Goal: Task Accomplishment & Management: Complete application form

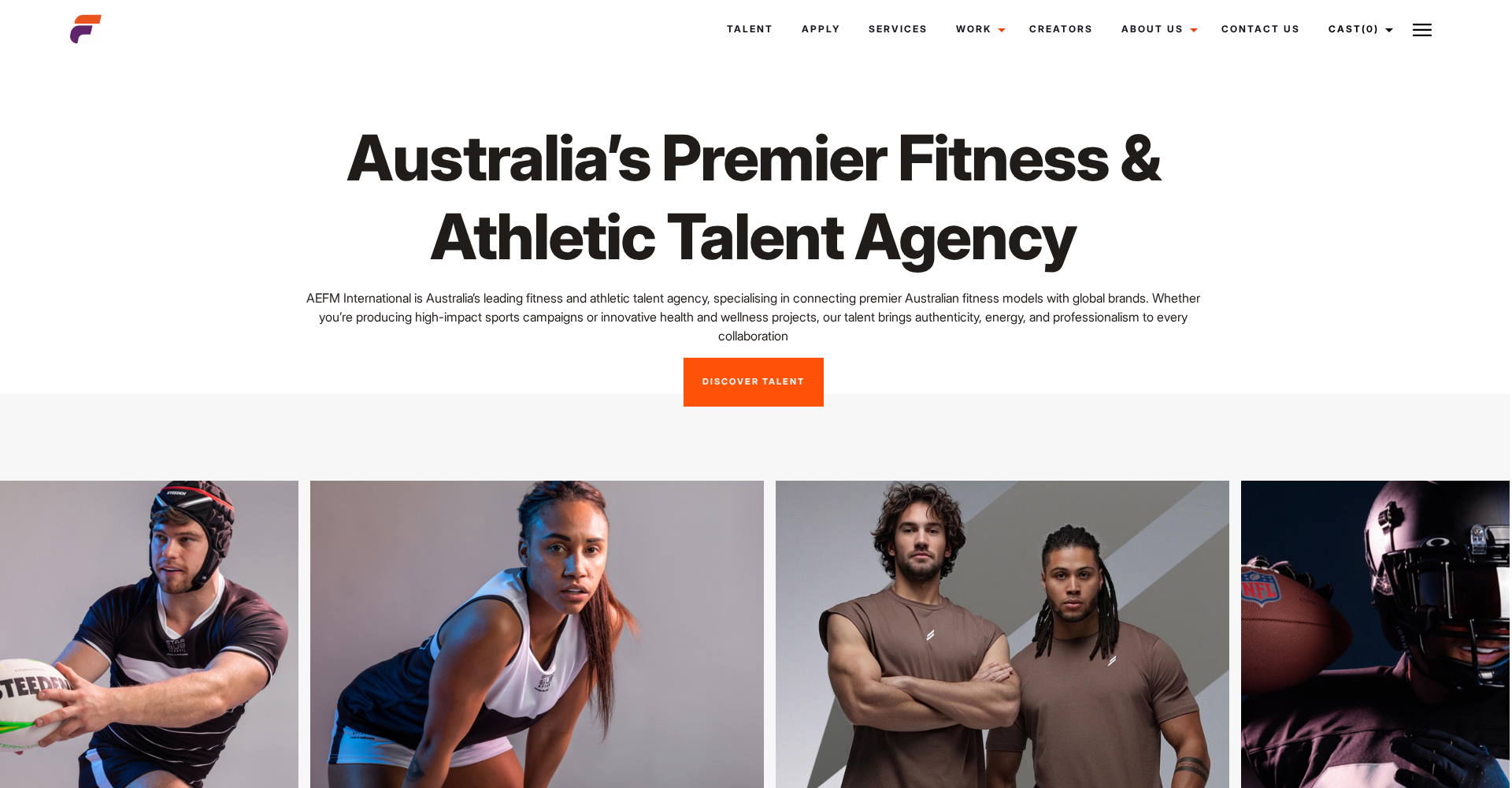
scroll to position [0, 3]
click at [815, 25] on link "Apply" at bounding box center [821, 29] width 67 height 42
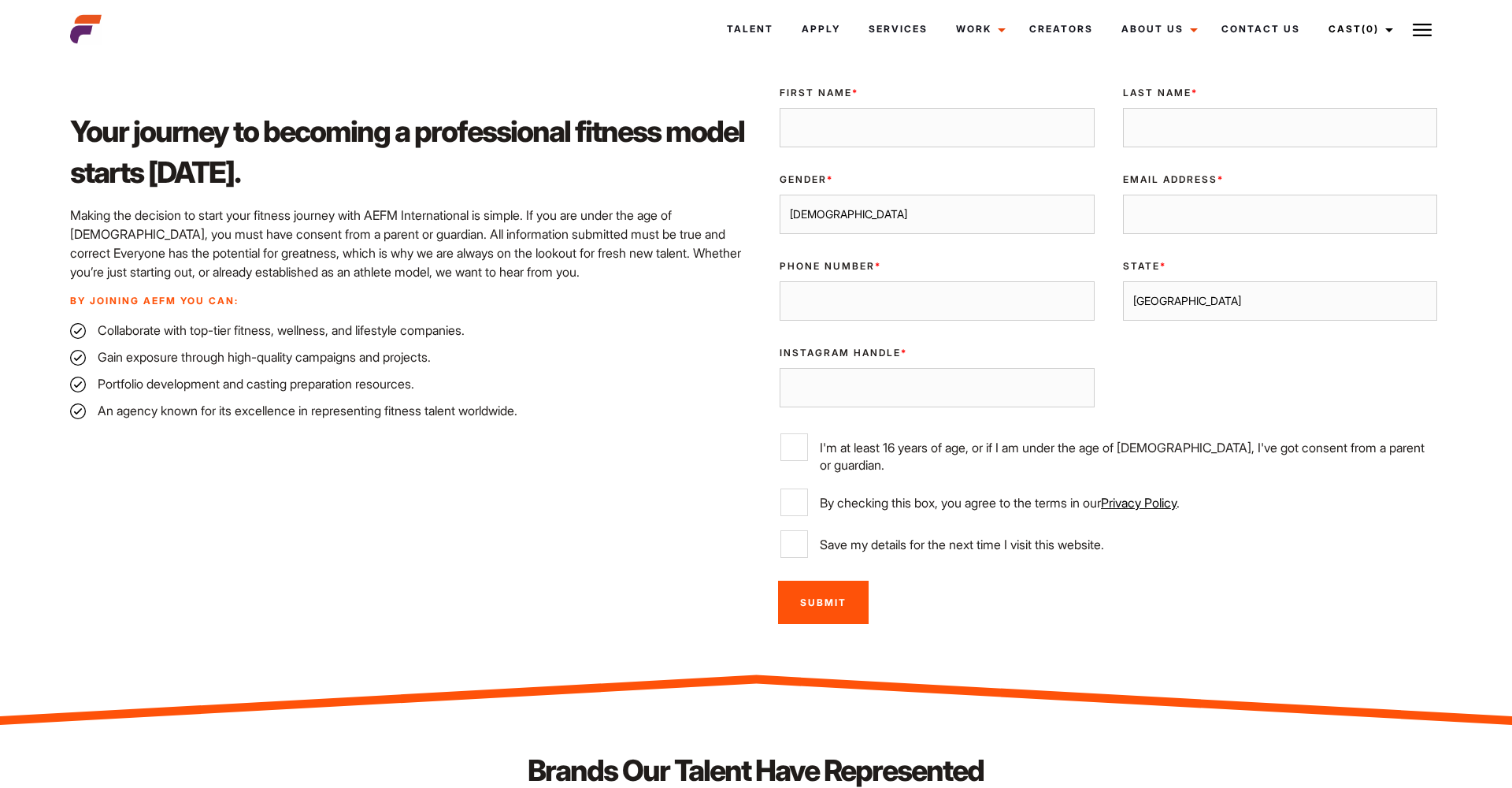
scroll to position [442, 0]
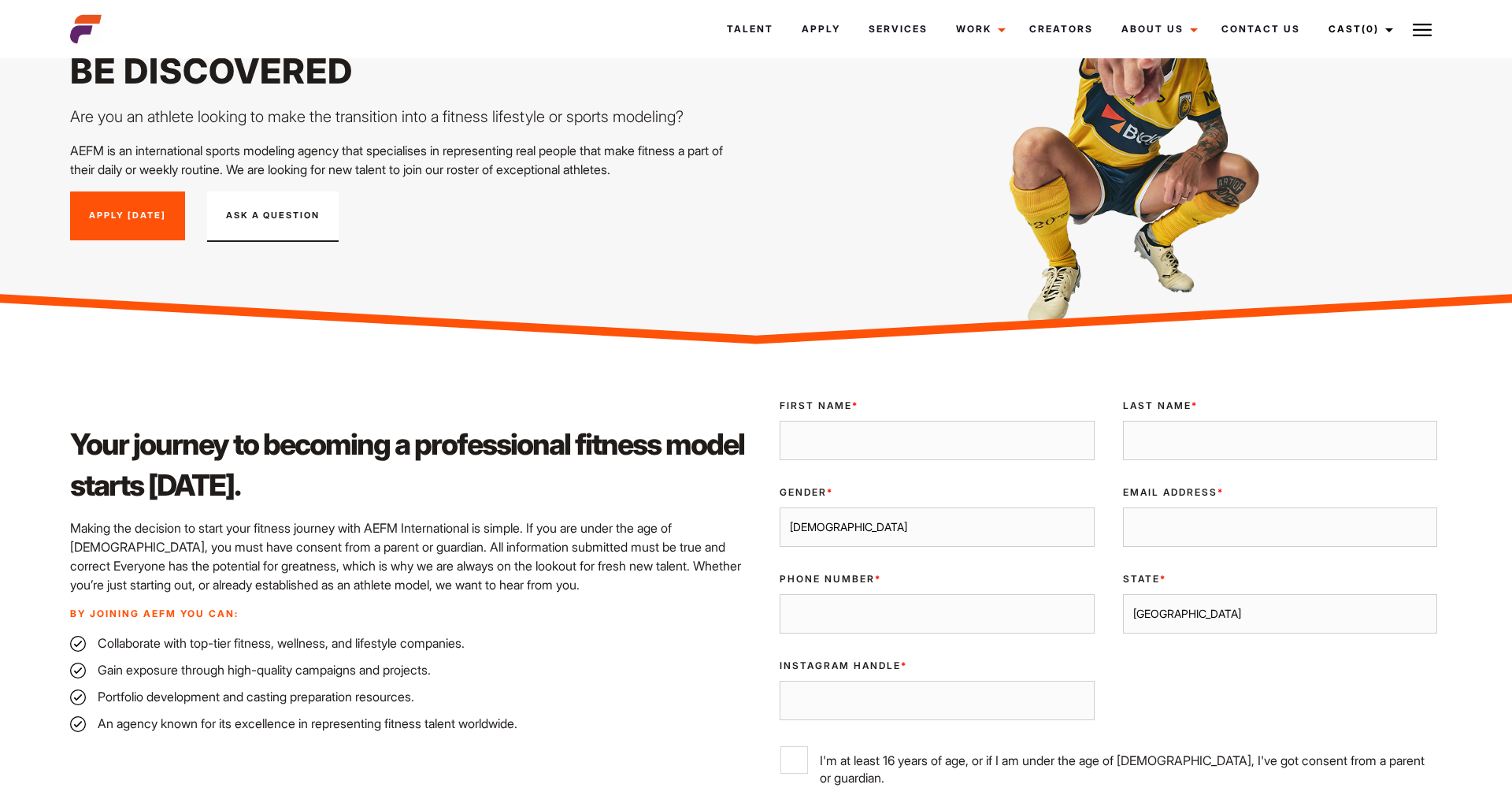
click at [136, 208] on link "Apply [DATE]" at bounding box center [127, 215] width 115 height 49
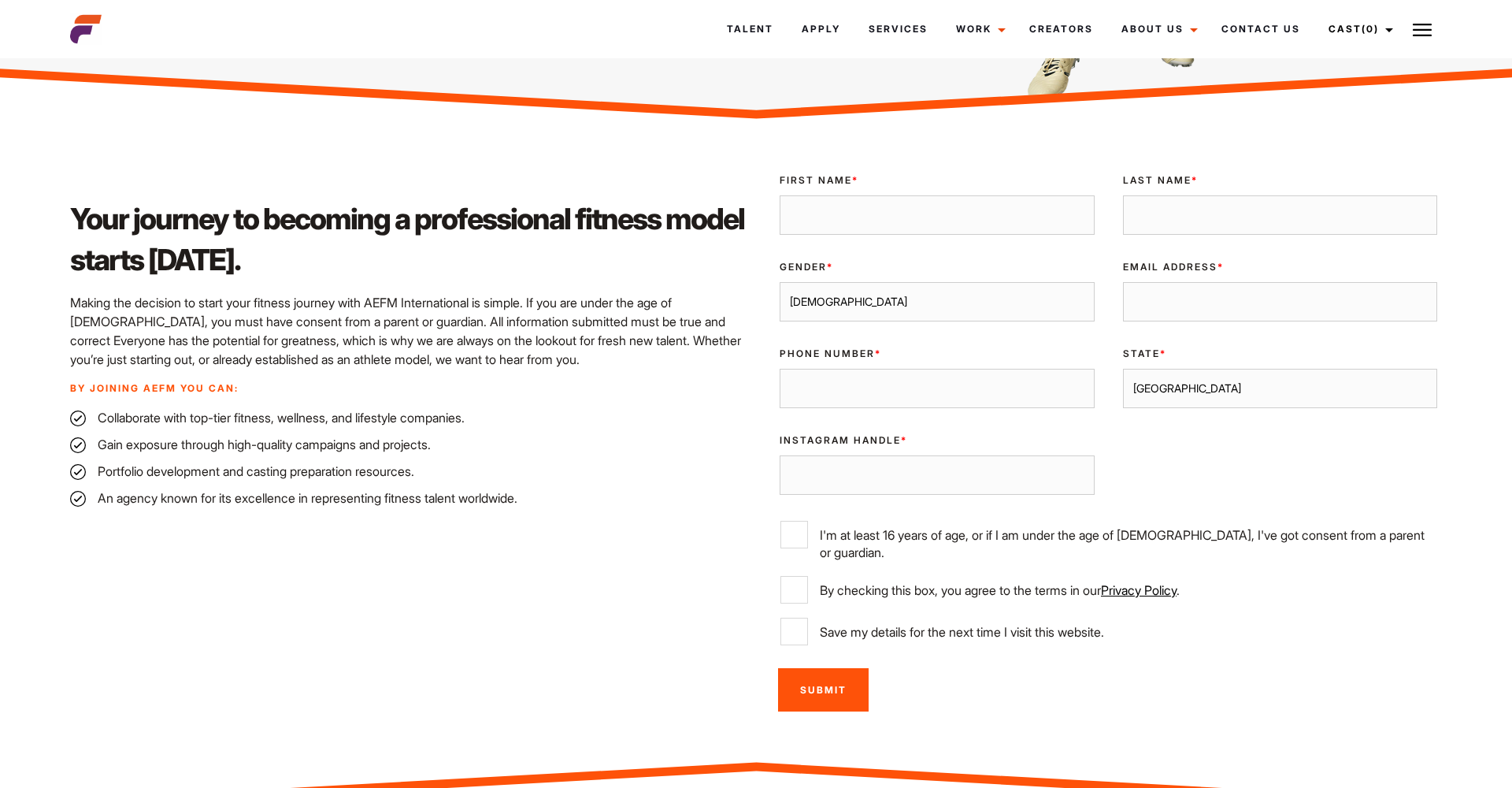
scroll to position [348, 0]
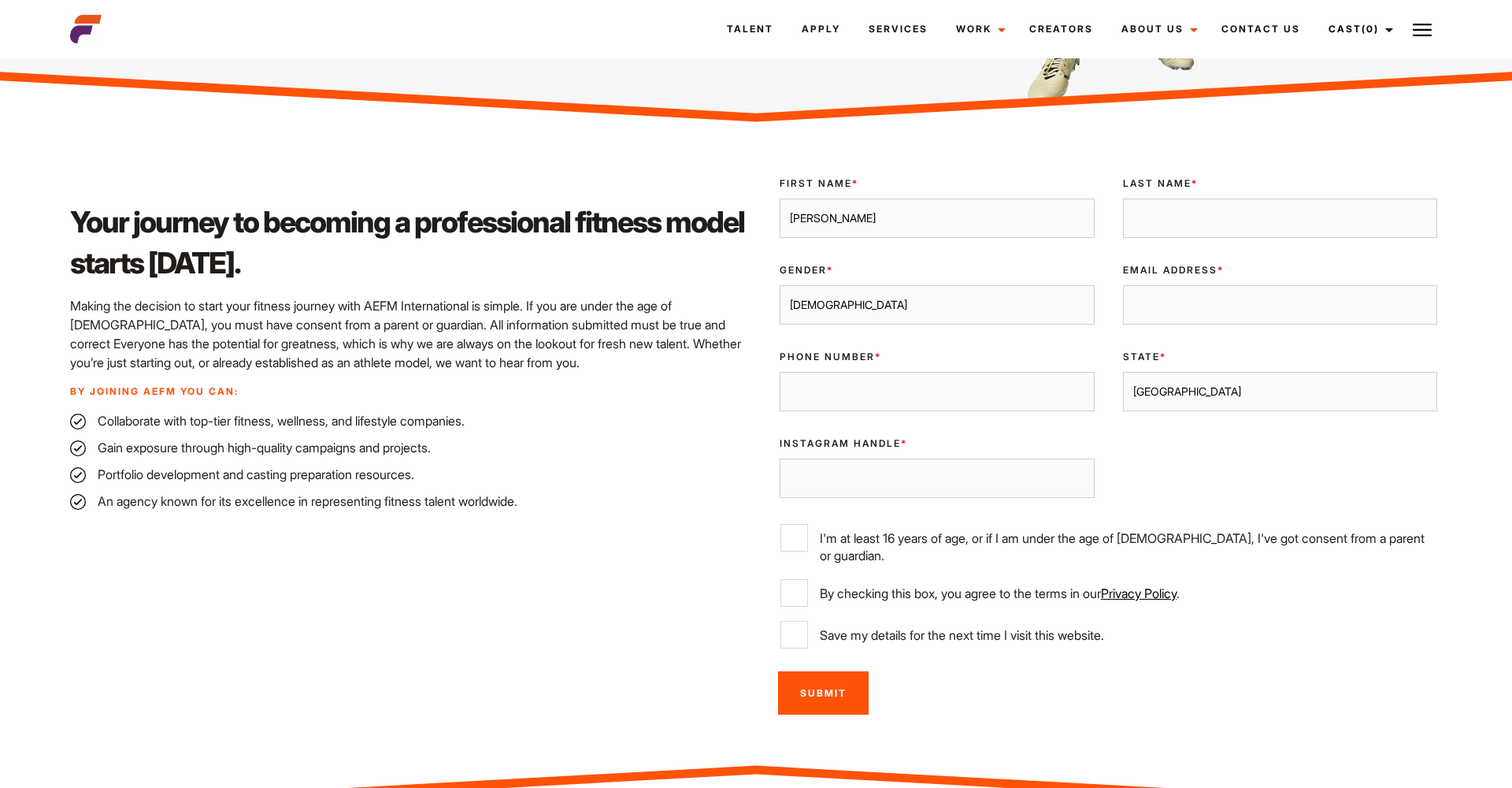
type input "Anthony"
type input "Bolzonello"
click at [1332, 305] on input "Email Address *" at bounding box center [1280, 304] width 315 height 40
type input "anthony.b@live.com.au"
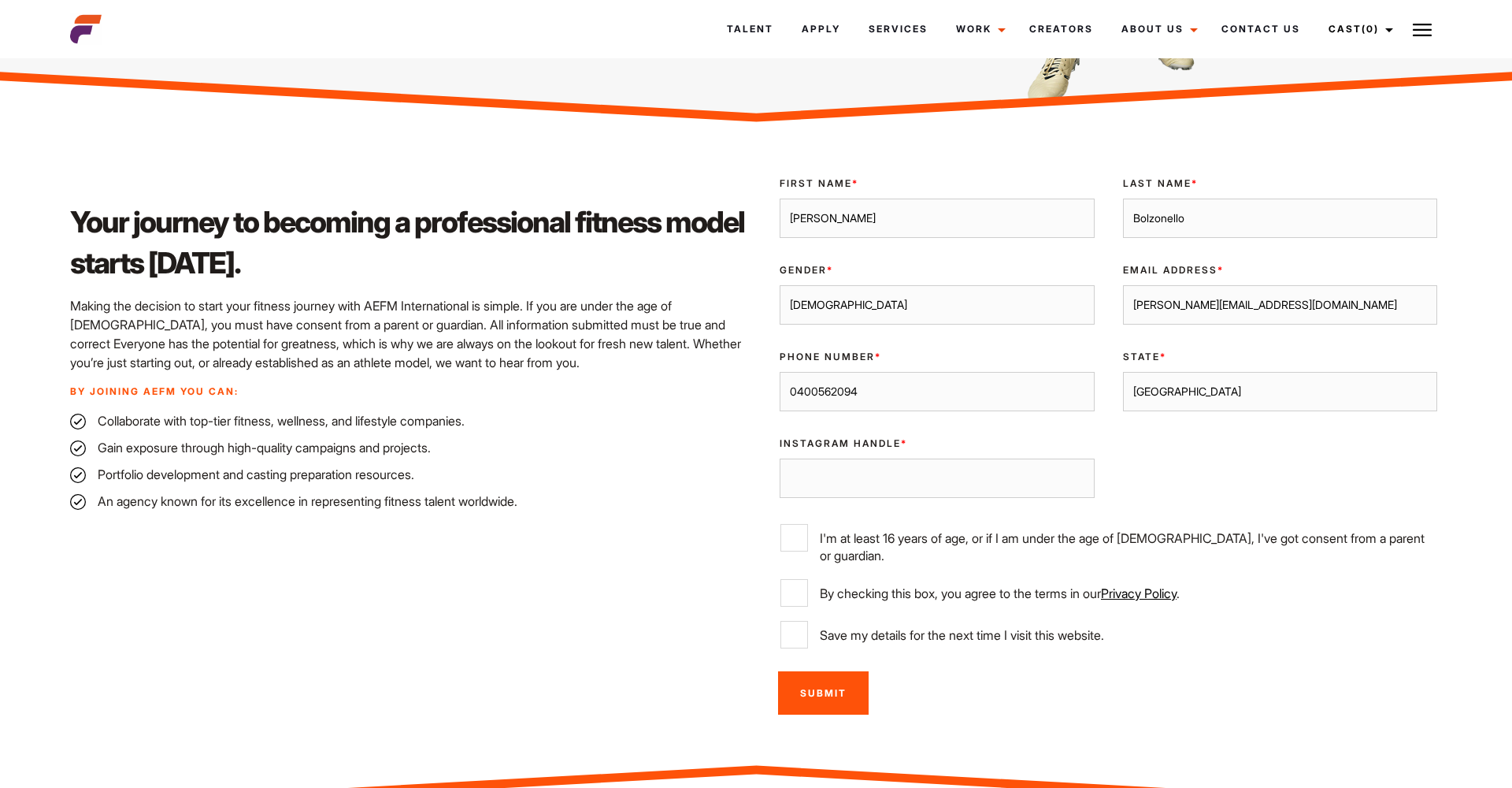
type input "0400562094"
select select "Melbourne"
paste input "https://www.instagram.com/anthonyb___/"
type input "https://www.instagram.com/anthonyb___/"
click at [1229, 441] on div "Validate Email UUID First Name * Anthony Last Name * Bolzonello Gender * Male F…" at bounding box center [1108, 412] width 686 height 497
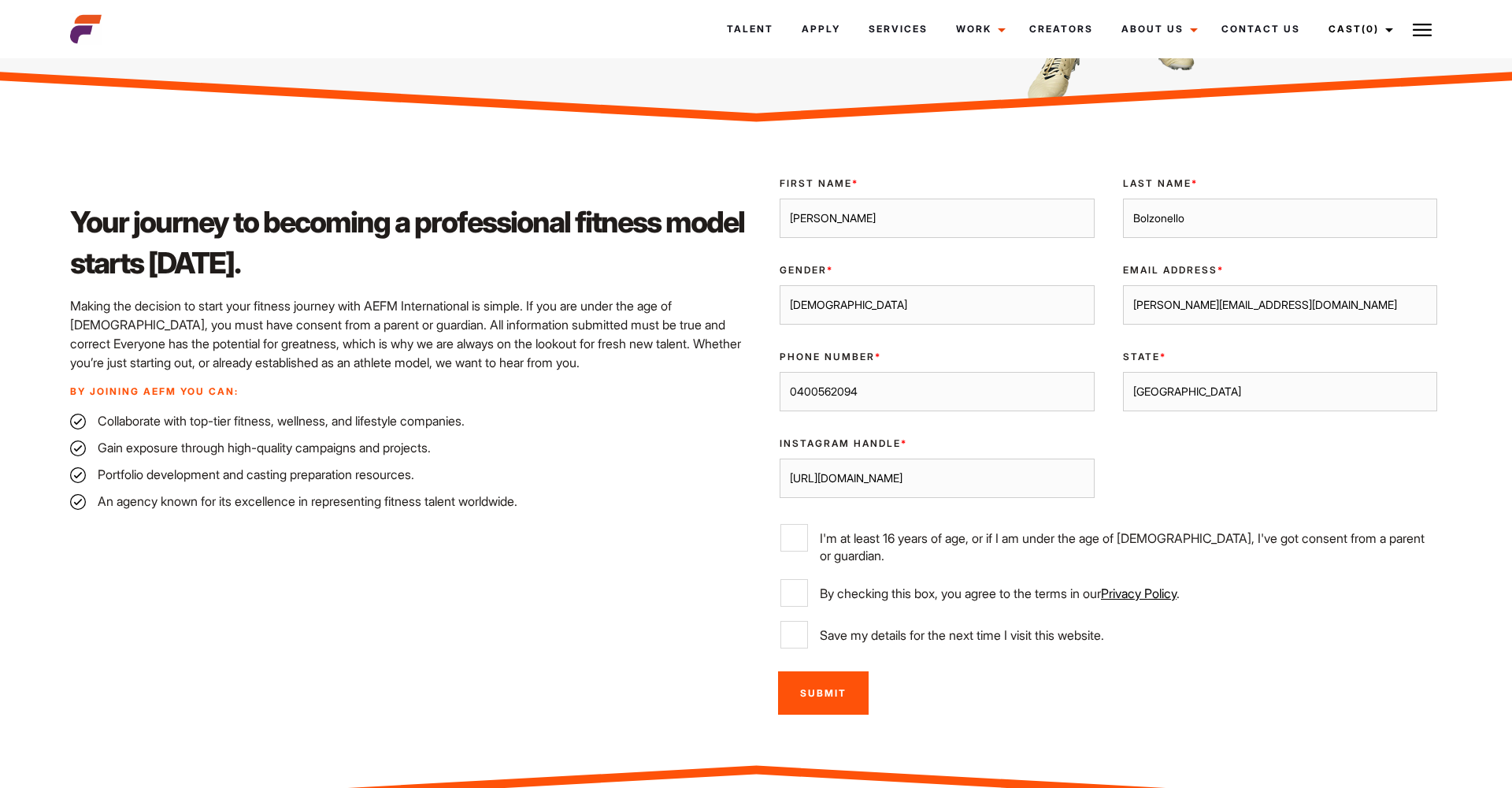
click at [889, 536] on label "I'm at least 16 years of age, or if I am under the age of 18, I've got consent …" at bounding box center [1108, 544] width 656 height 40
click at [808, 536] on input "I'm at least 16 years of age, or if I am under the age of 18, I've got consent …" at bounding box center [794, 538] width 28 height 28
checkbox input "true"
click at [835, 579] on label "By checking this box, you agree to the terms in our Privacy Policy ." at bounding box center [1108, 593] width 656 height 28
click at [808, 579] on input "By checking this box, you agree to the terms in our Privacy Policy ." at bounding box center [794, 593] width 28 height 28
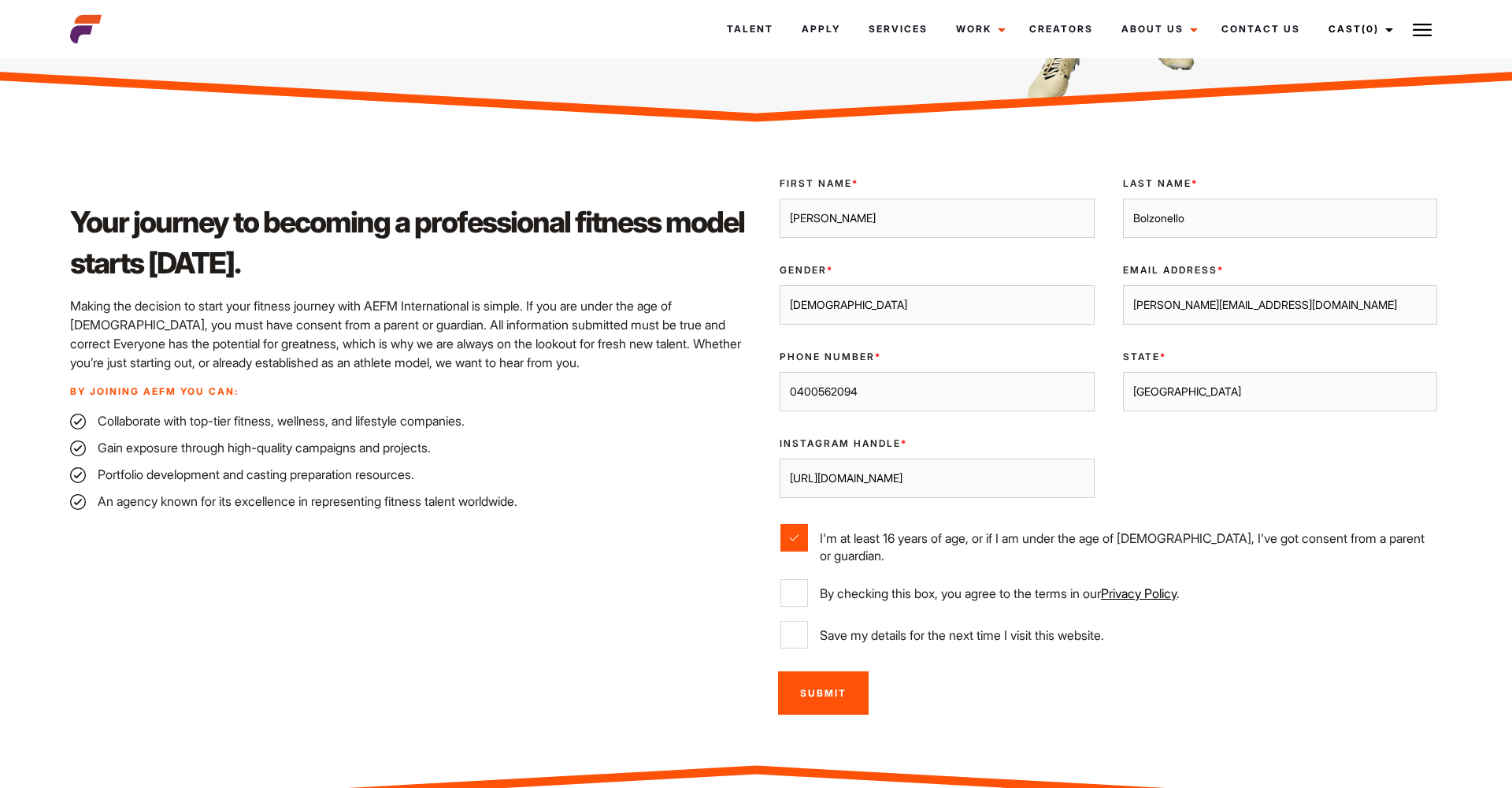
checkbox input "true"
click at [804, 623] on input "Save my details for the next time I visit this website." at bounding box center [794, 634] width 28 height 28
checkbox input "true"
click at [836, 690] on input "Submit" at bounding box center [823, 692] width 91 height 43
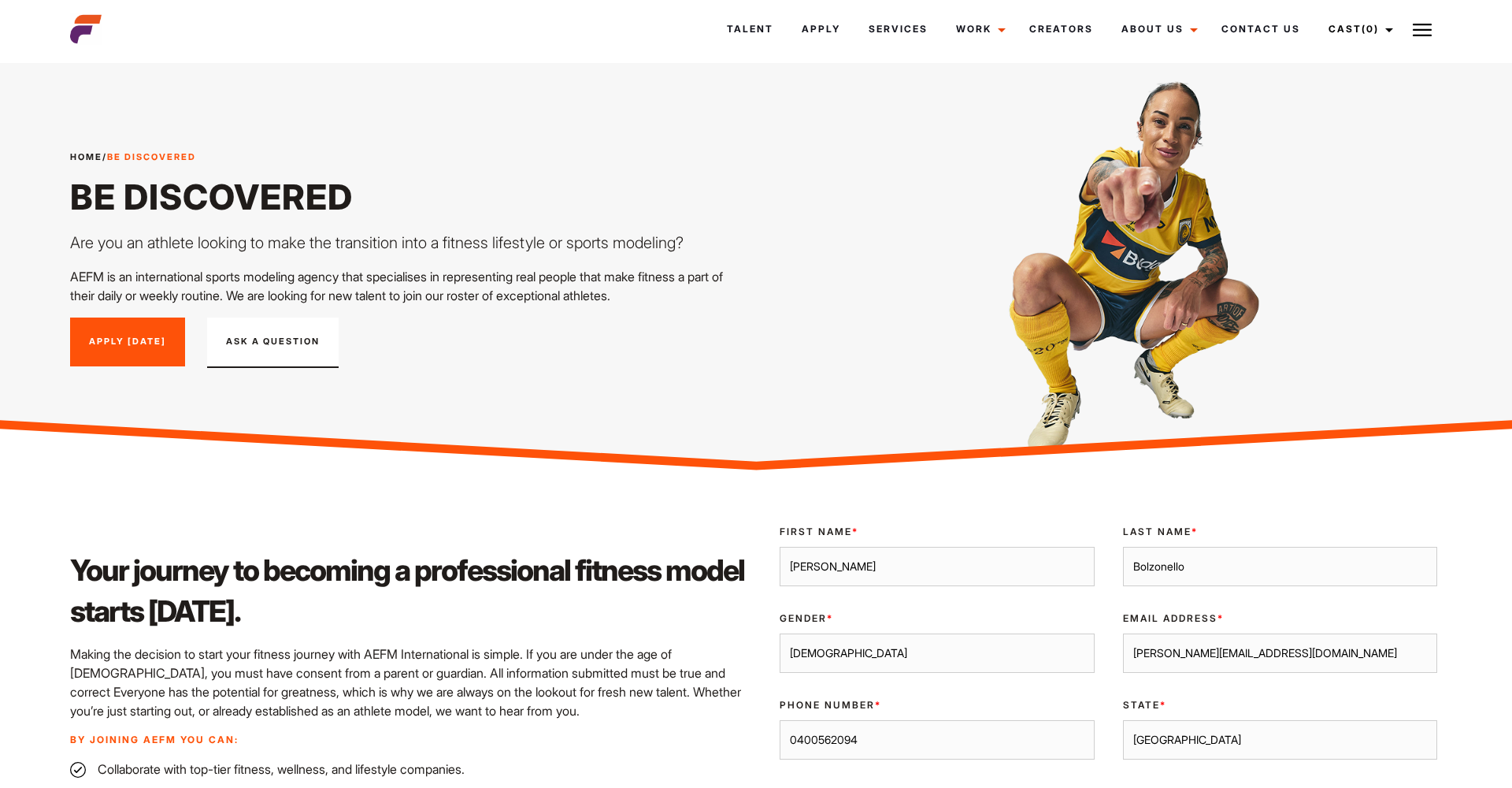
scroll to position [126, 0]
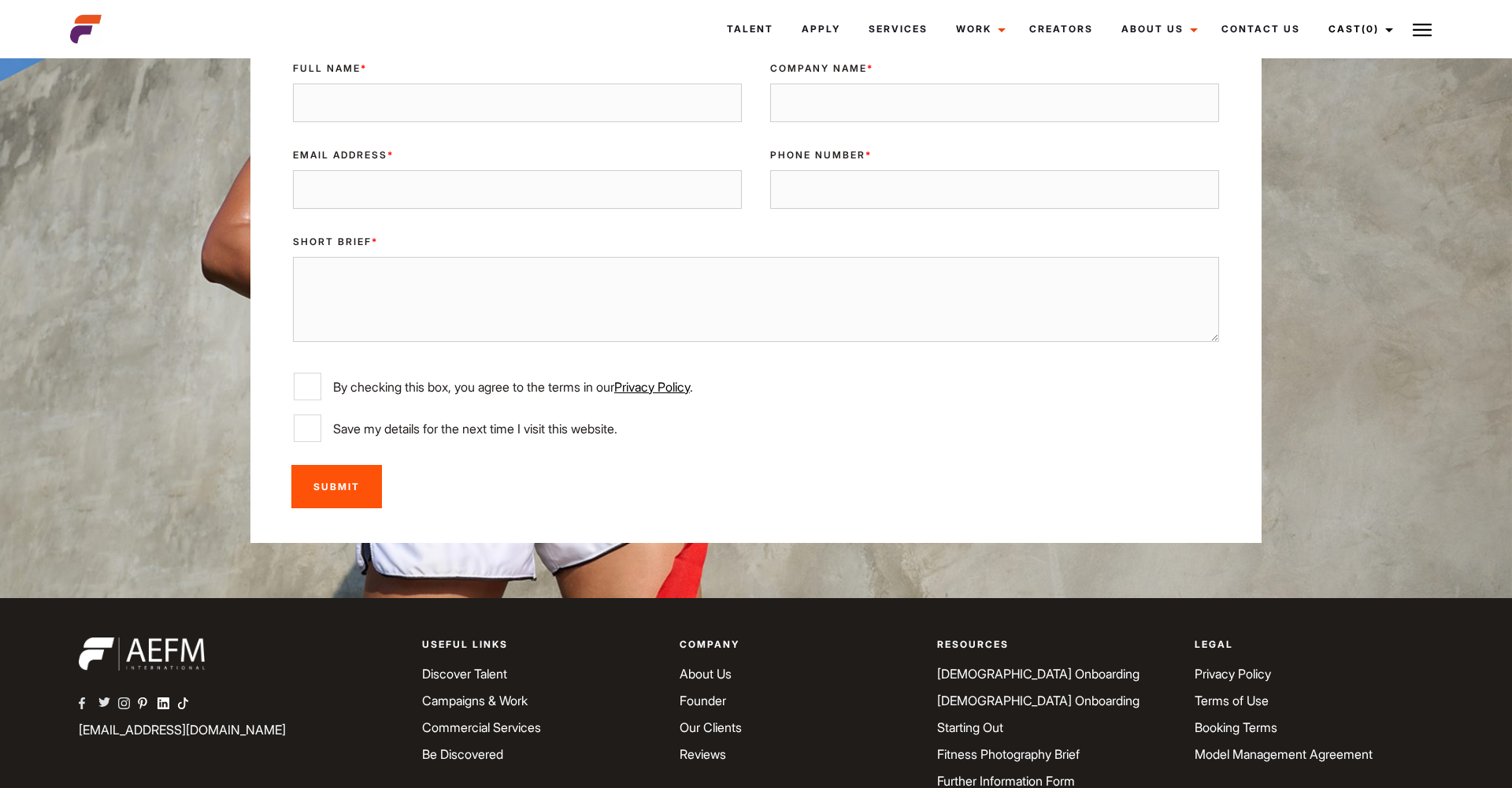
scroll to position [3597, 0]
